Goal: Task Accomplishment & Management: Use online tool/utility

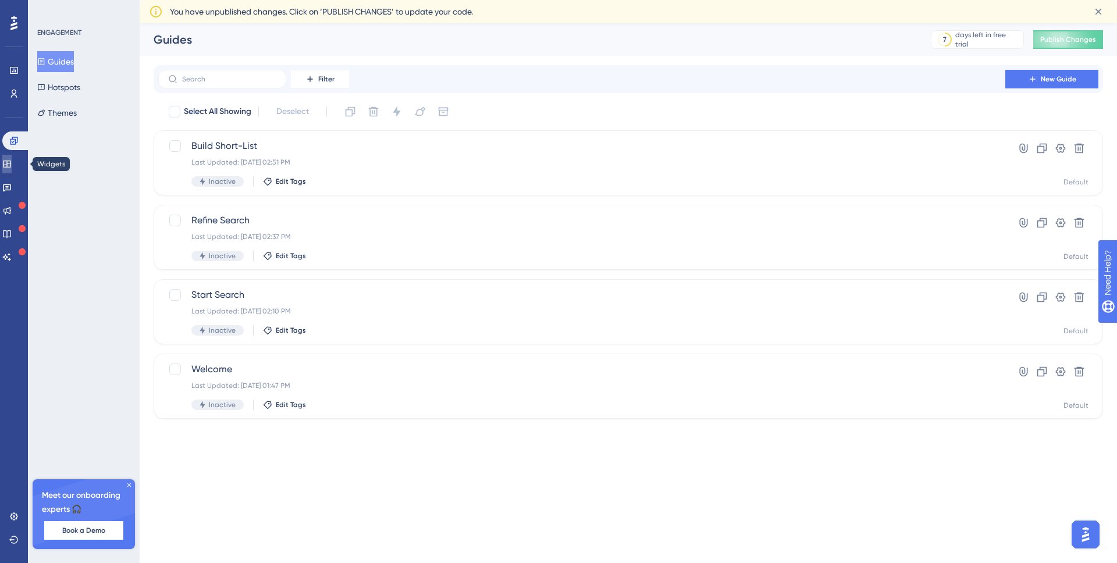
click at [12, 164] on icon at bounding box center [6, 163] width 9 height 9
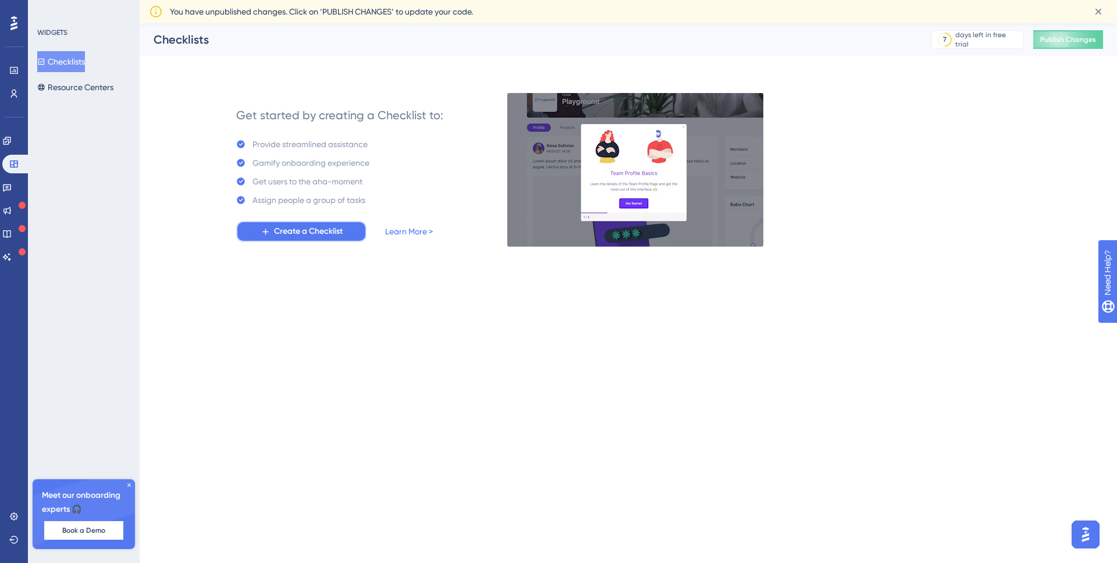
click at [300, 233] on span "Create a Checklist" at bounding box center [308, 232] width 69 height 14
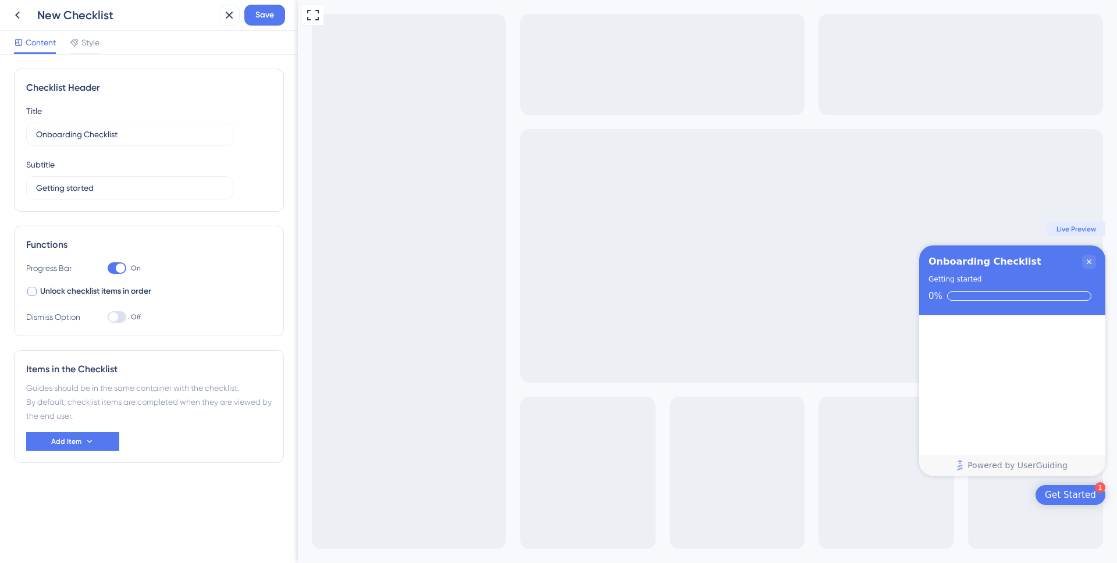
click at [115, 292] on span "Unlock checklist items in order" at bounding box center [95, 291] width 111 height 14
checkbox input "true"
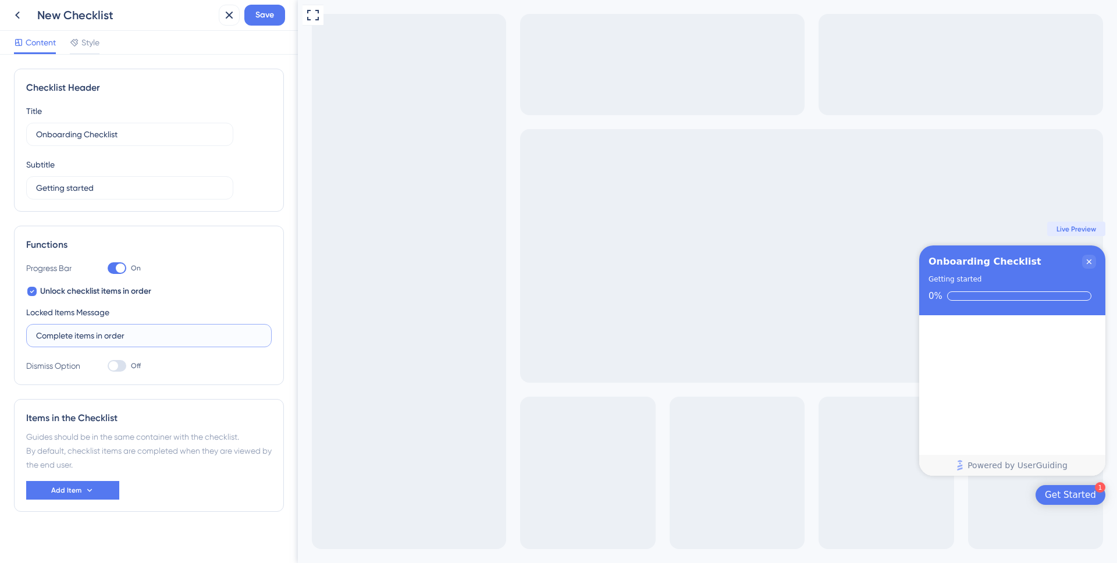
click at [161, 337] on input "Complete items in order" at bounding box center [149, 335] width 226 height 13
click at [188, 375] on div "Functions Progress Bar On Unlock checklist items in order Locked Items Message …" at bounding box center [149, 305] width 270 height 159
click at [91, 491] on icon at bounding box center [89, 490] width 9 height 9
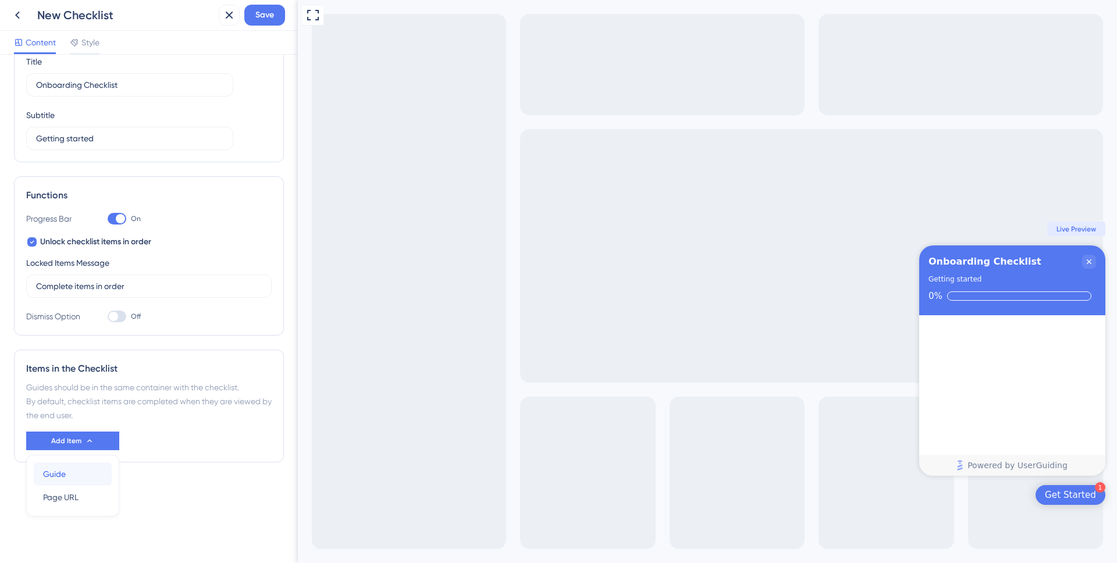
click at [80, 479] on div "Guide Guide" at bounding box center [72, 473] width 59 height 23
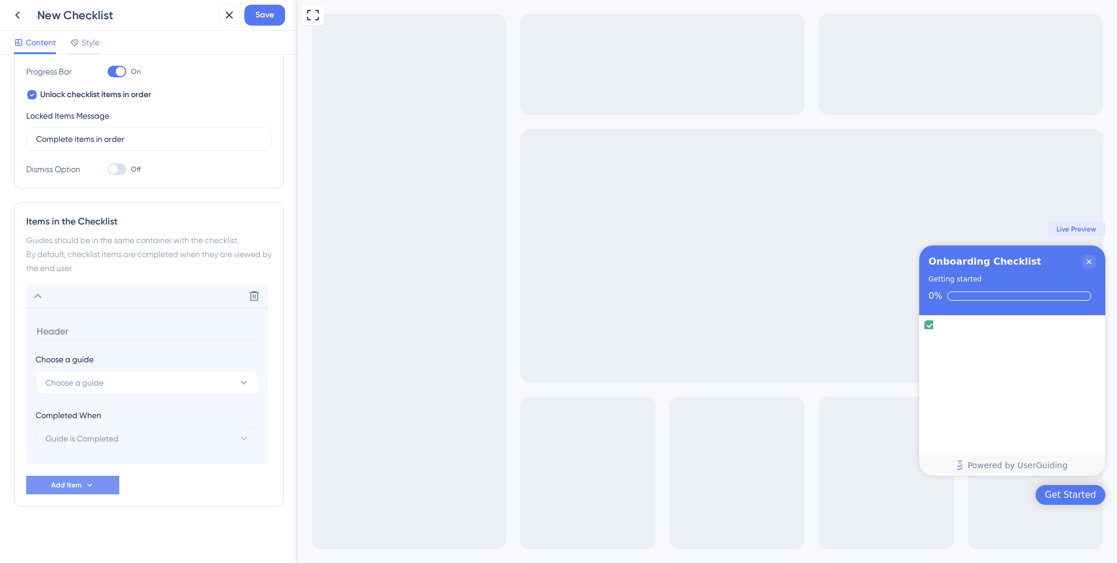
scroll to position [201, 0]
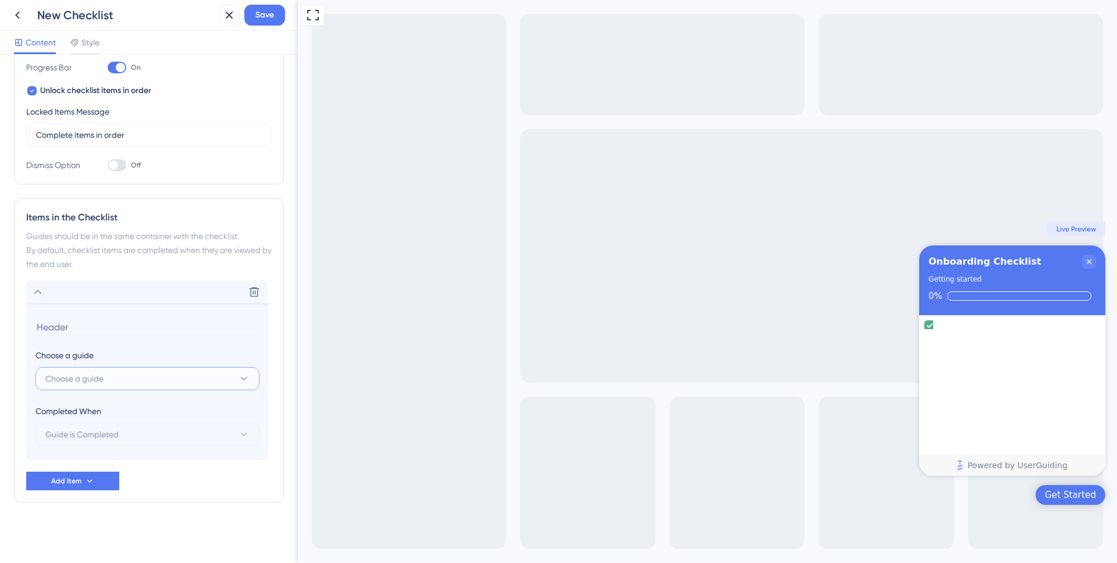
click at [107, 379] on button "Choose a guide" at bounding box center [147, 378] width 224 height 23
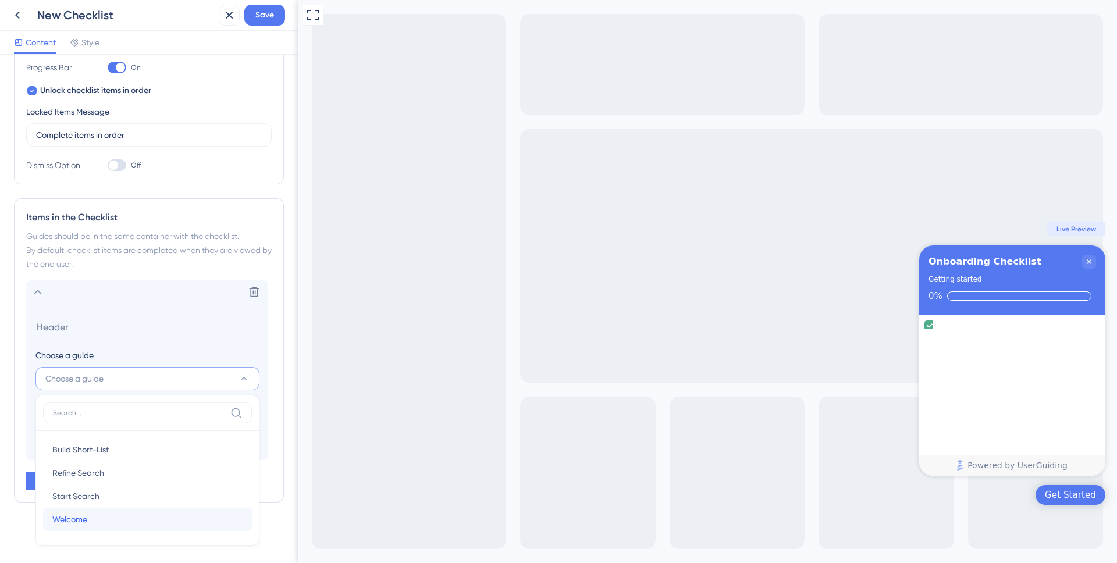
click at [104, 515] on div "Welcome Welcome" at bounding box center [147, 519] width 190 height 23
type input "Welcome"
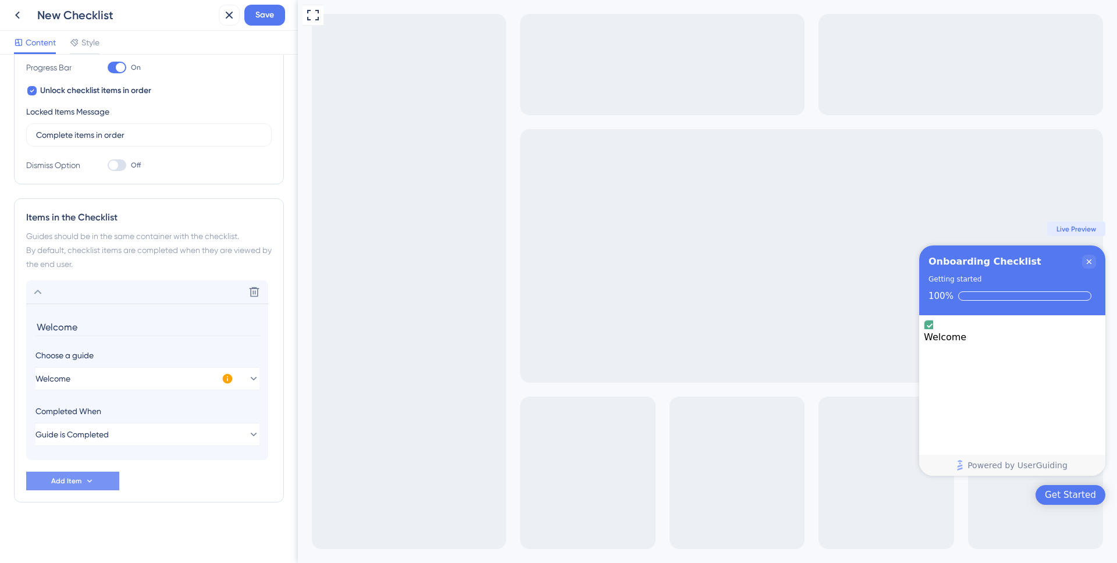
click at [81, 483] on button "Add Item" at bounding box center [72, 481] width 93 height 19
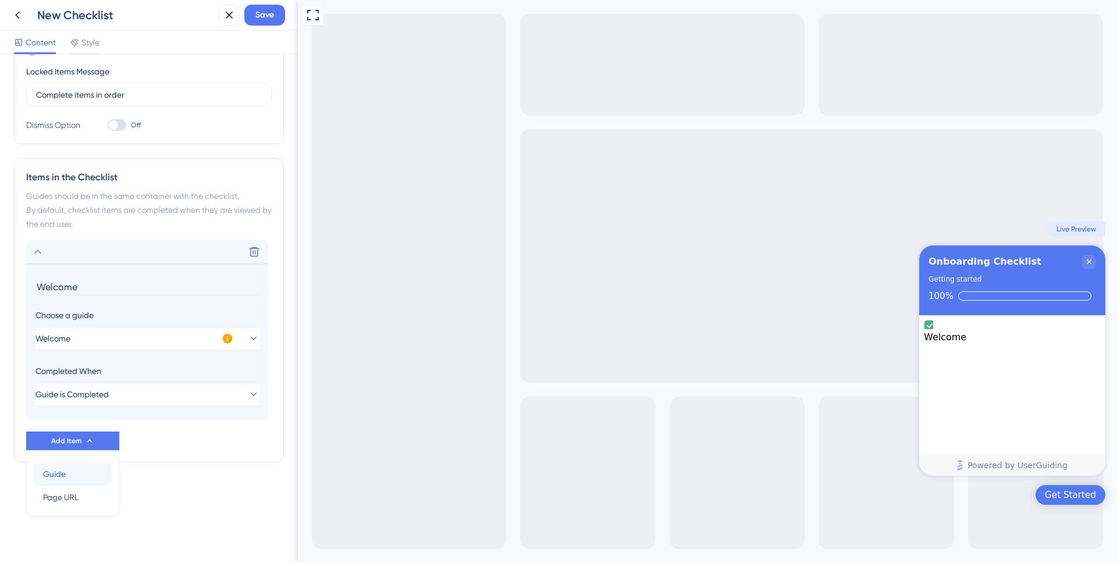
click at [62, 478] on span "Guide" at bounding box center [54, 474] width 23 height 14
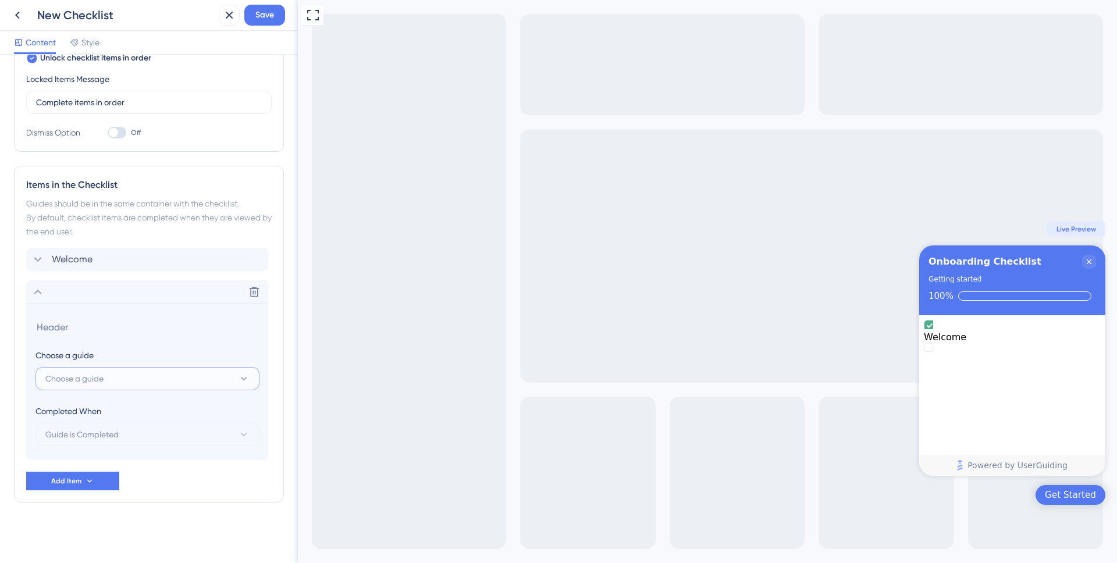
click at [98, 378] on span "Choose a guide" at bounding box center [74, 379] width 58 height 14
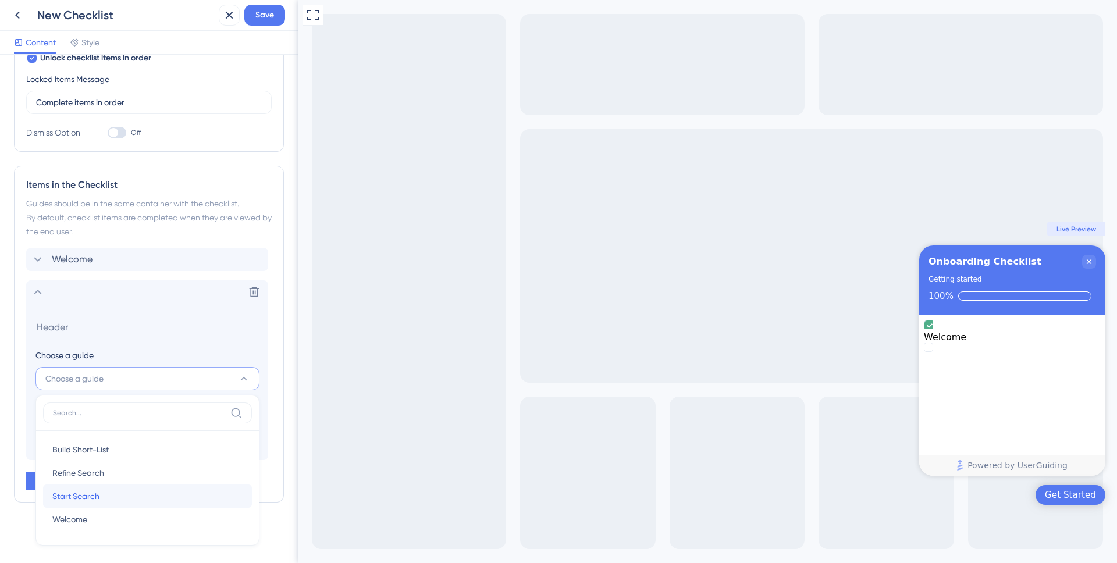
click at [113, 496] on div "Start Search Start Search" at bounding box center [147, 495] width 190 height 23
type input "Start Search"
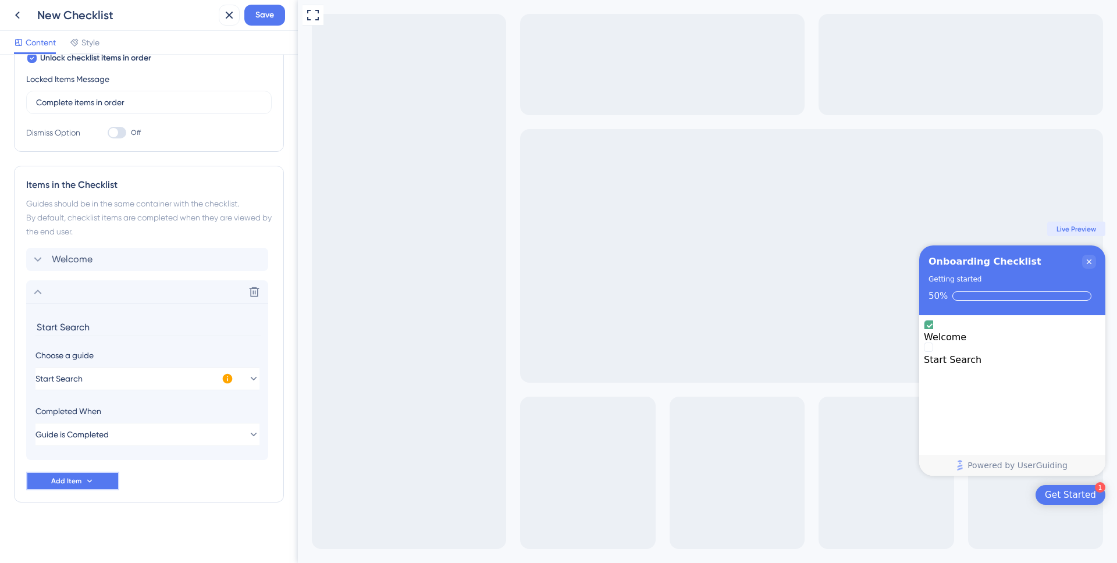
click at [85, 482] on icon at bounding box center [89, 480] width 9 height 9
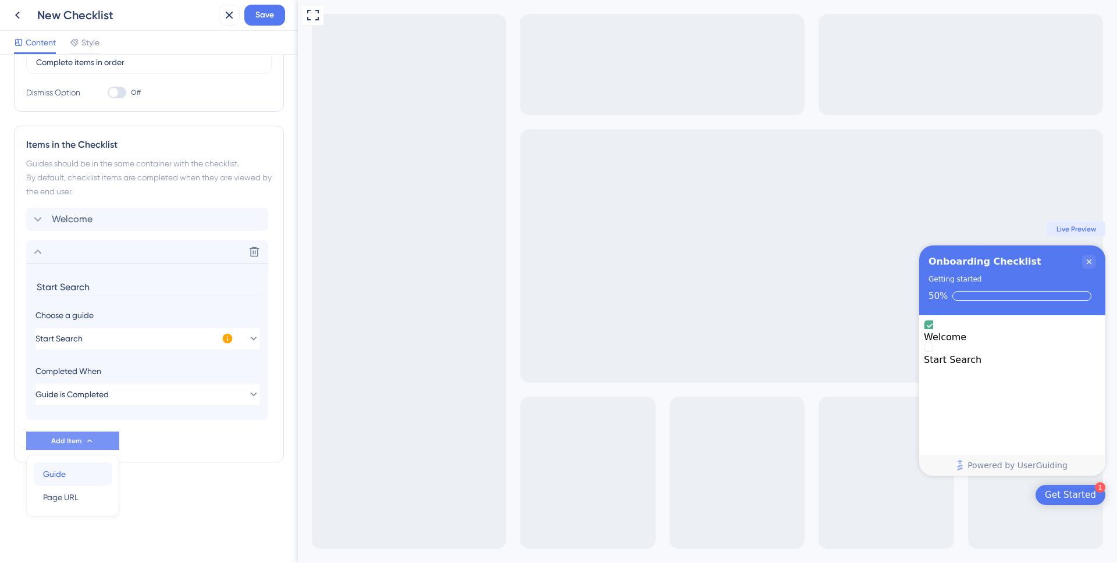
click at [63, 472] on span "Guide" at bounding box center [54, 474] width 23 height 14
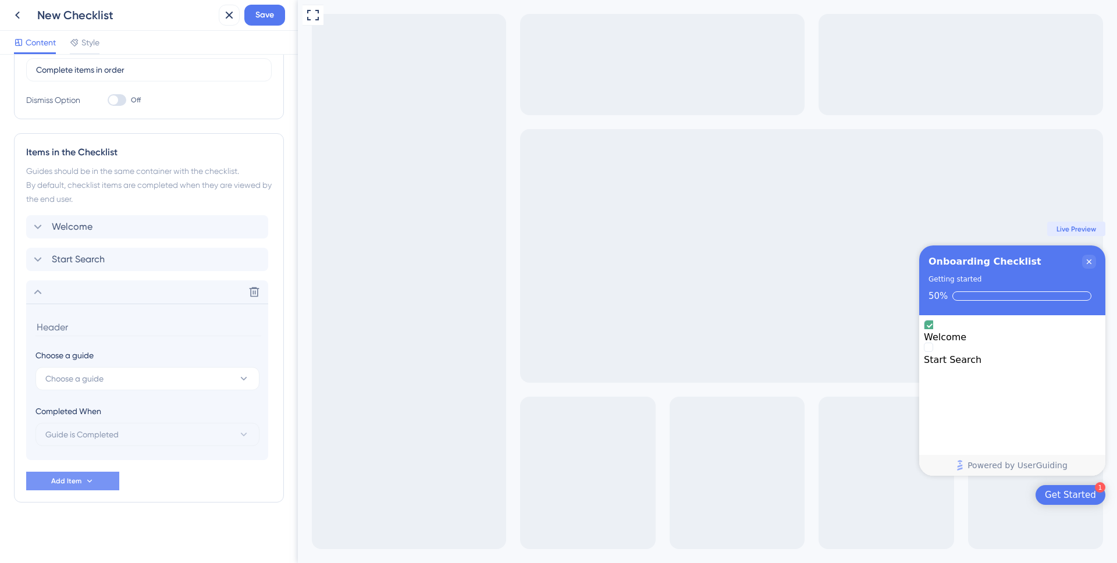
scroll to position [266, 0]
click at [94, 375] on span "Choose a guide" at bounding box center [74, 379] width 58 height 14
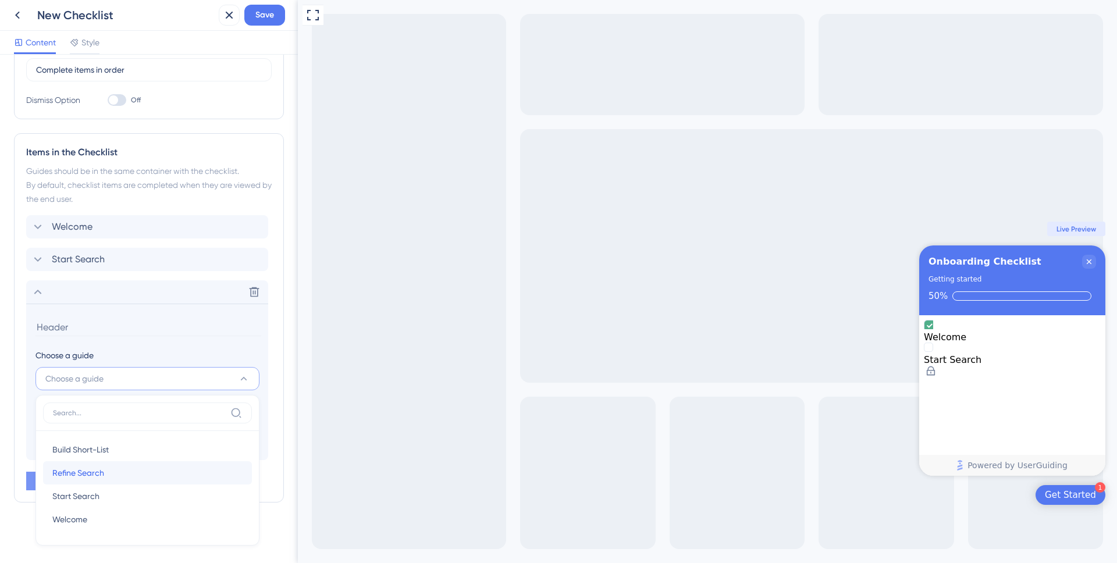
click at [100, 475] on span "Refine Search" at bounding box center [78, 473] width 52 height 14
type input "Refine Search"
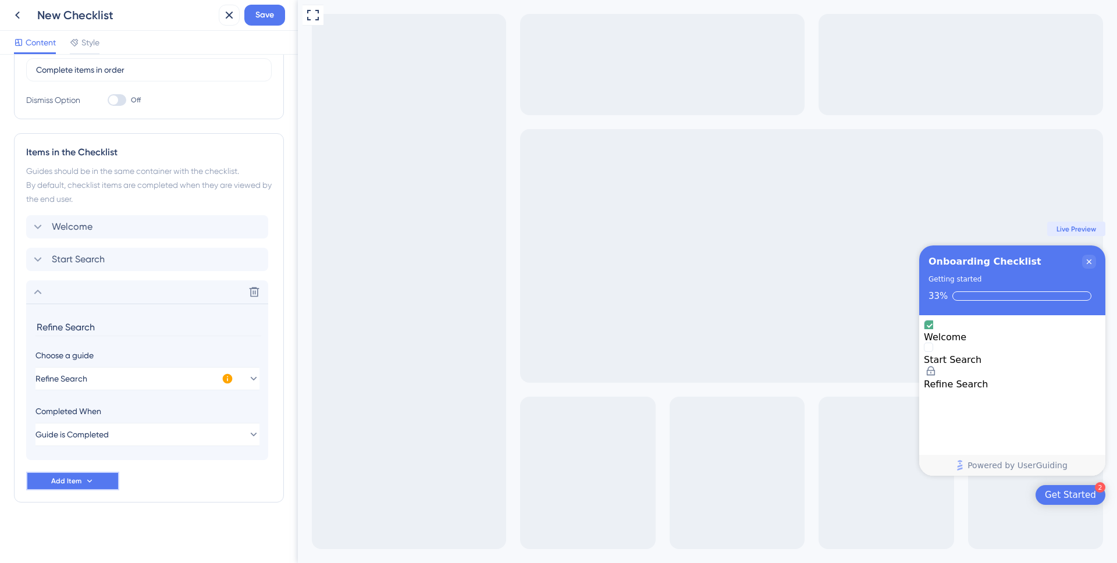
click at [74, 480] on span "Add Item" at bounding box center [66, 480] width 30 height 9
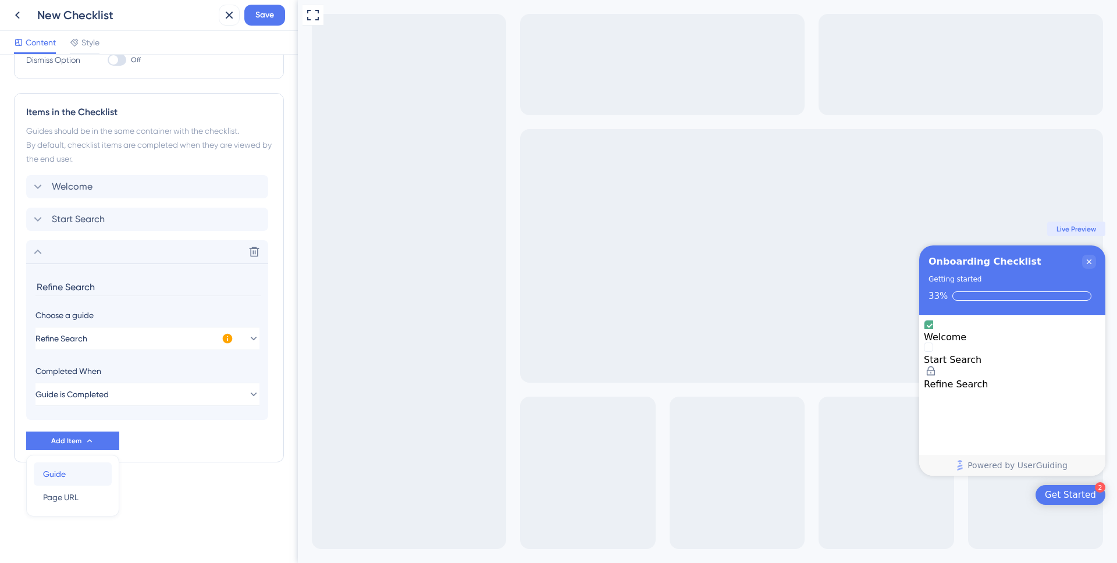
click at [72, 474] on div "Guide Guide" at bounding box center [72, 473] width 59 height 23
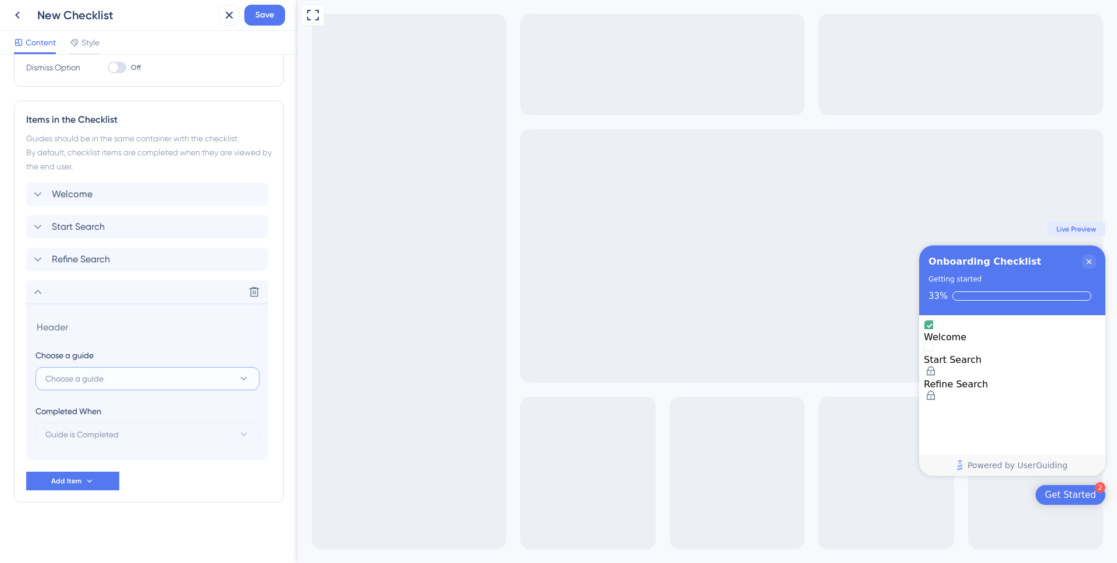
click at [71, 380] on span "Choose a guide" at bounding box center [74, 379] width 58 height 14
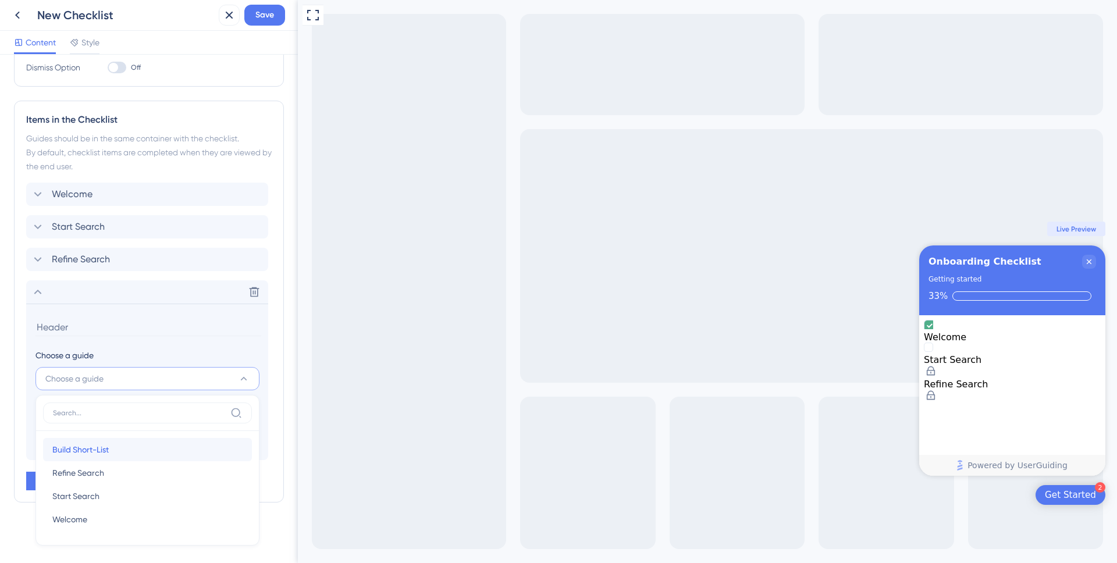
click at [90, 450] on span "Build Short-List" at bounding box center [80, 450] width 56 height 14
type input "Build Short-List"
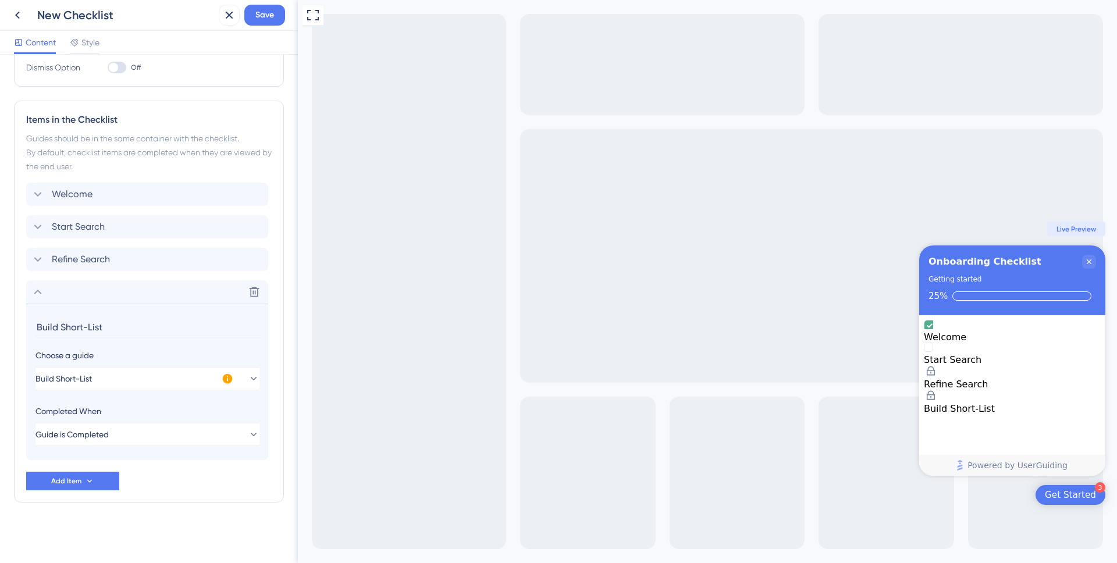
click at [208, 486] on div "Welcome Start Search Refine Search Delete Build Short-List Choose a guide Build…" at bounding box center [148, 337] width 245 height 308
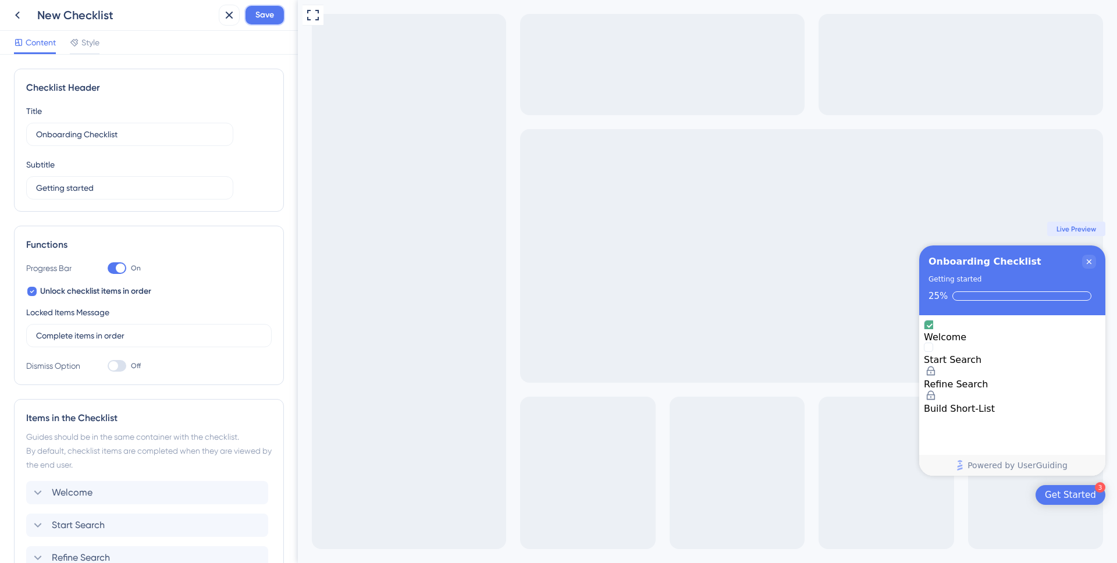
click at [270, 16] on span "Save" at bounding box center [264, 15] width 19 height 14
click at [222, 18] on icon at bounding box center [221, 22] width 12 height 12
click at [22, 14] on icon at bounding box center [17, 15] width 14 height 14
